Goal: Navigation & Orientation: Find specific page/section

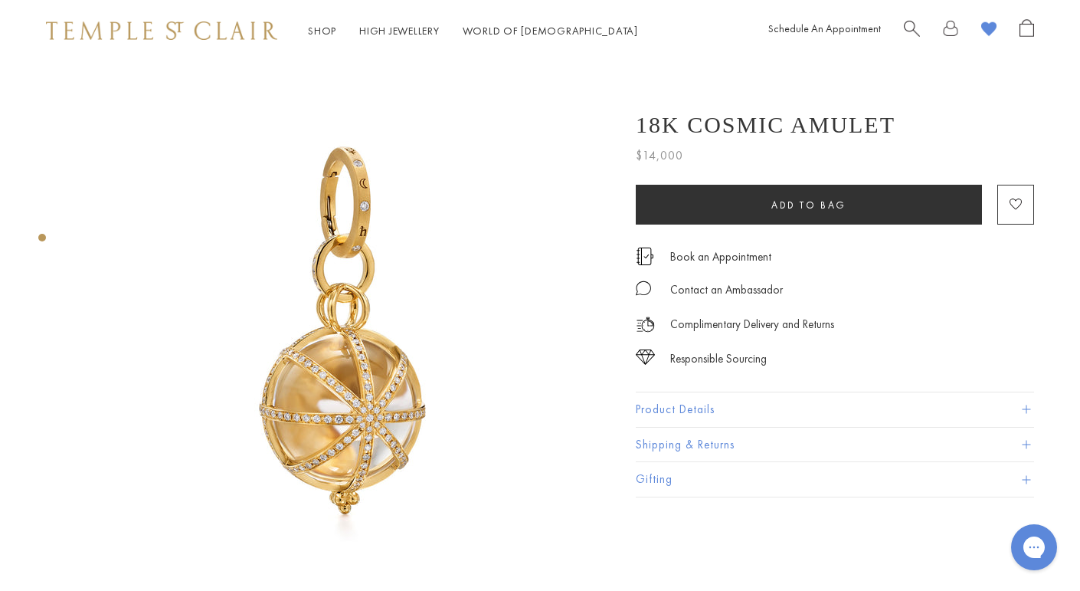
click at [905, 409] on button "Product Details" at bounding box center [835, 409] width 398 height 34
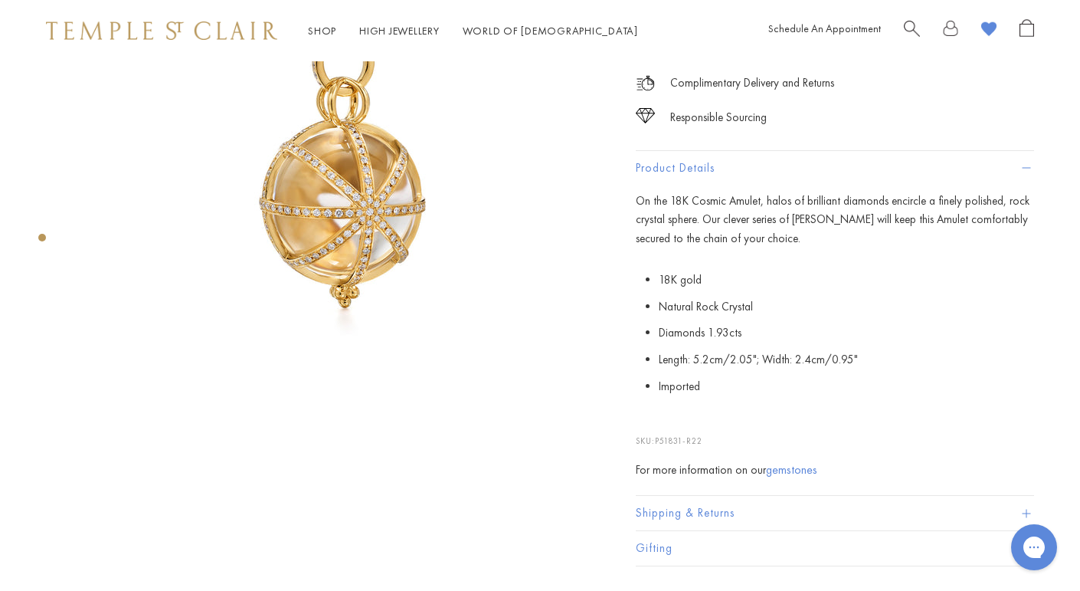
scroll to position [199, 0]
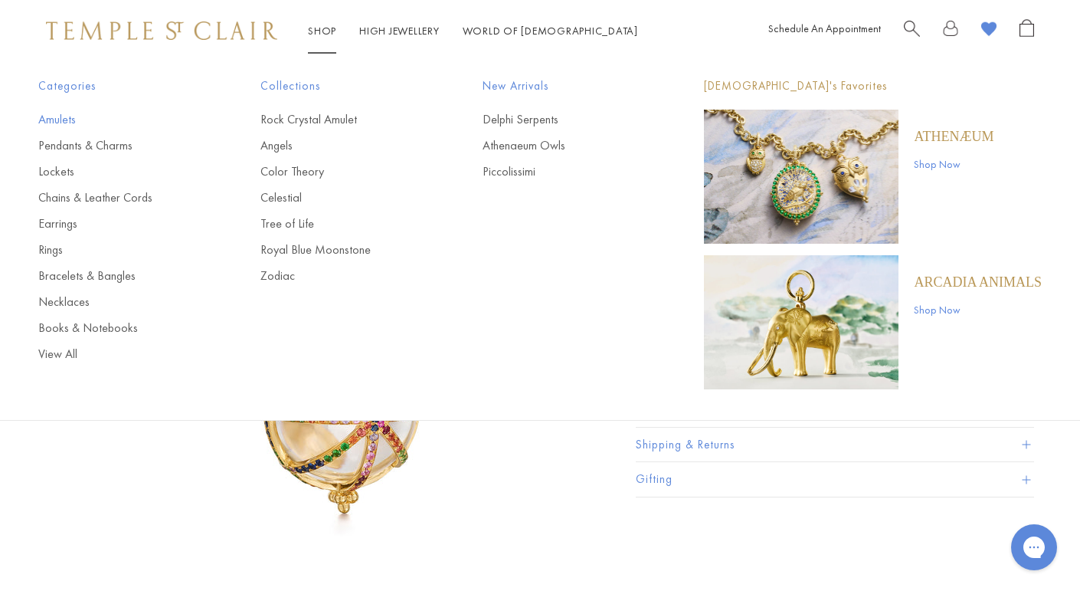
click at [48, 119] on link "Amulets" at bounding box center [118, 119] width 161 height 17
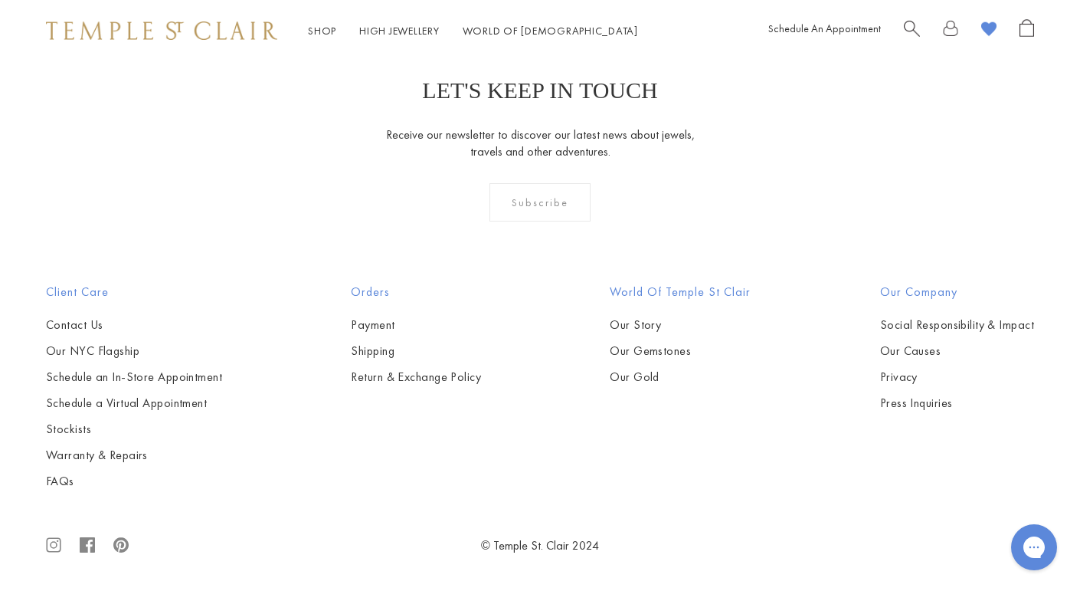
scroll to position [7905, 0]
